Goal: Find specific page/section: Find specific page/section

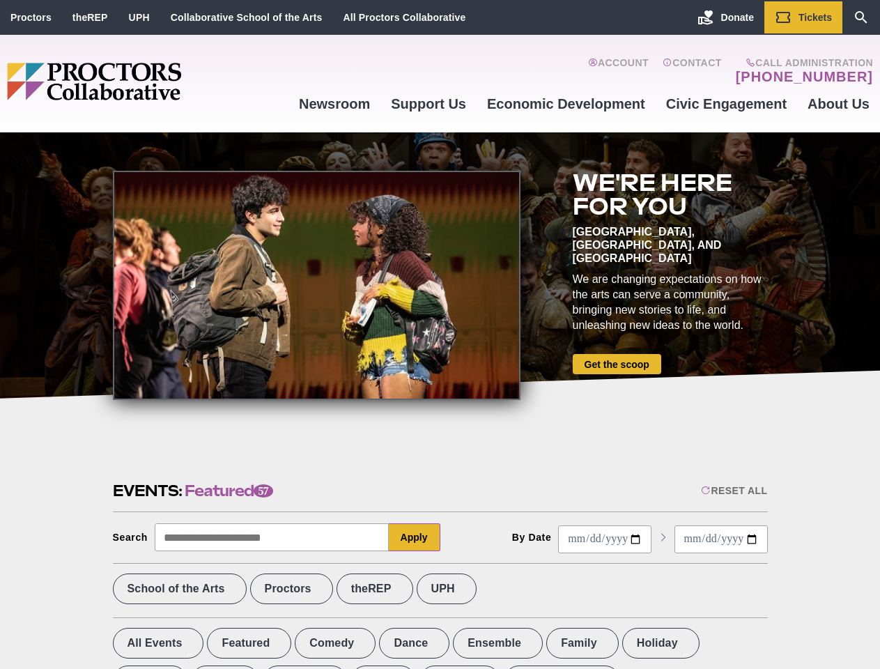
click at [440, 335] on div at bounding box center [317, 285] width 408 height 229
click at [733, 491] on div "Reset All" at bounding box center [734, 490] width 66 height 11
click at [415, 537] on button "Apply" at bounding box center [415, 537] width 52 height 28
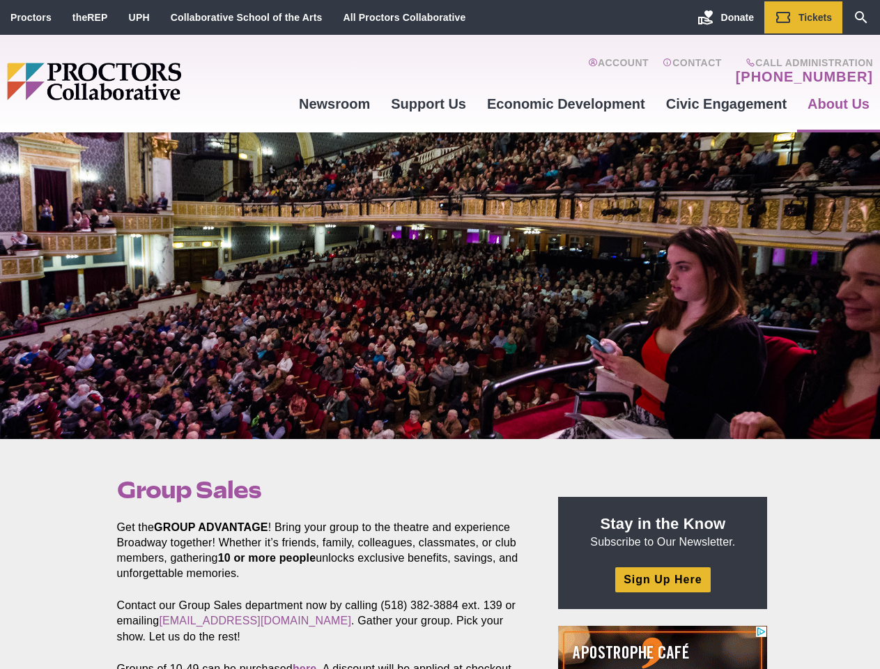
click at [440, 335] on div at bounding box center [440, 285] width 880 height 307
